Goal: Information Seeking & Learning: Learn about a topic

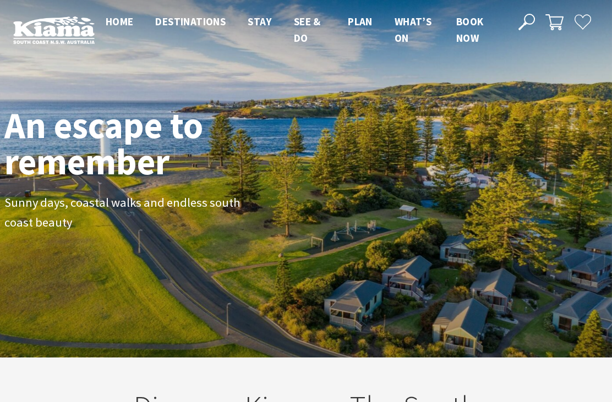
scroll to position [148, 604]
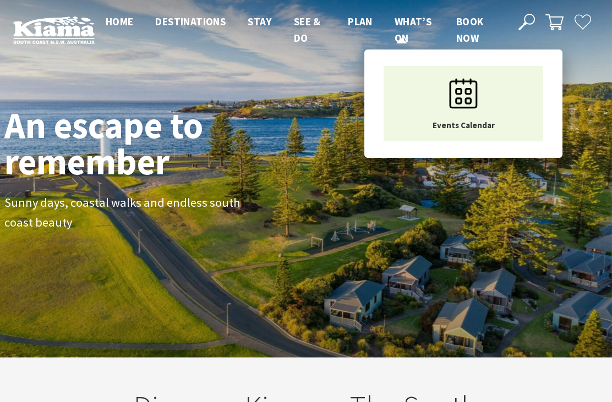
click at [407, 29] on link "What’s On" at bounding box center [413, 30] width 37 height 31
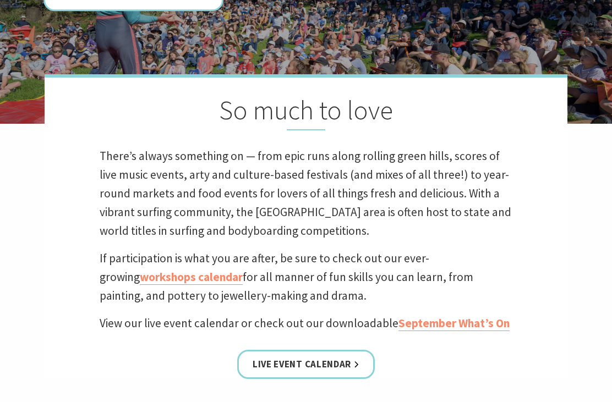
scroll to position [241, 0]
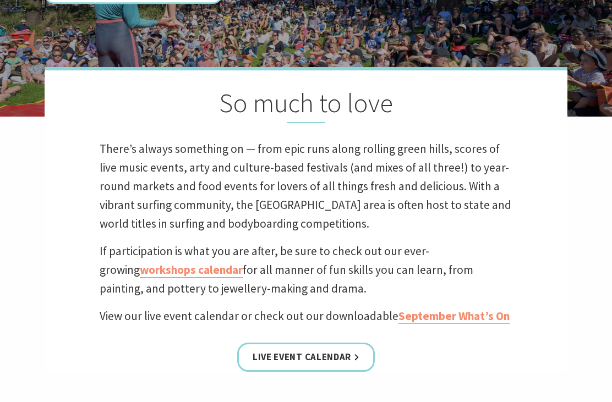
click at [346, 364] on link "Live Event Calendar" at bounding box center [306, 357] width 138 height 29
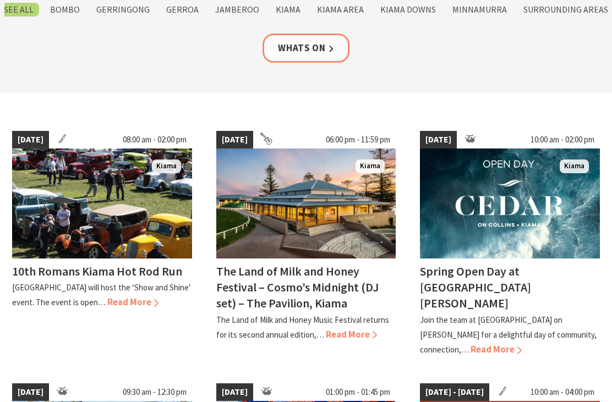
scroll to position [209, 0]
click at [127, 299] on span "Read More" at bounding box center [132, 302] width 51 height 12
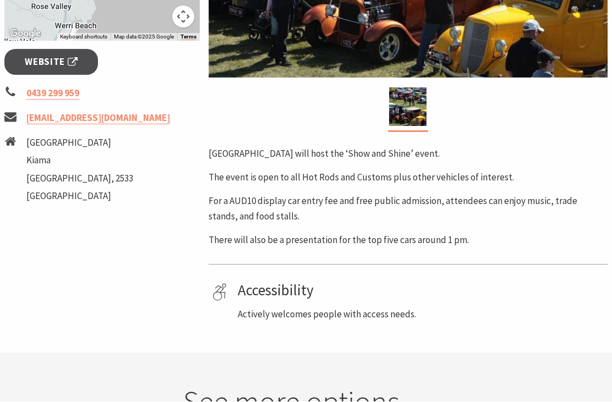
scroll to position [443, 0]
